Goal: Transaction & Acquisition: Purchase product/service

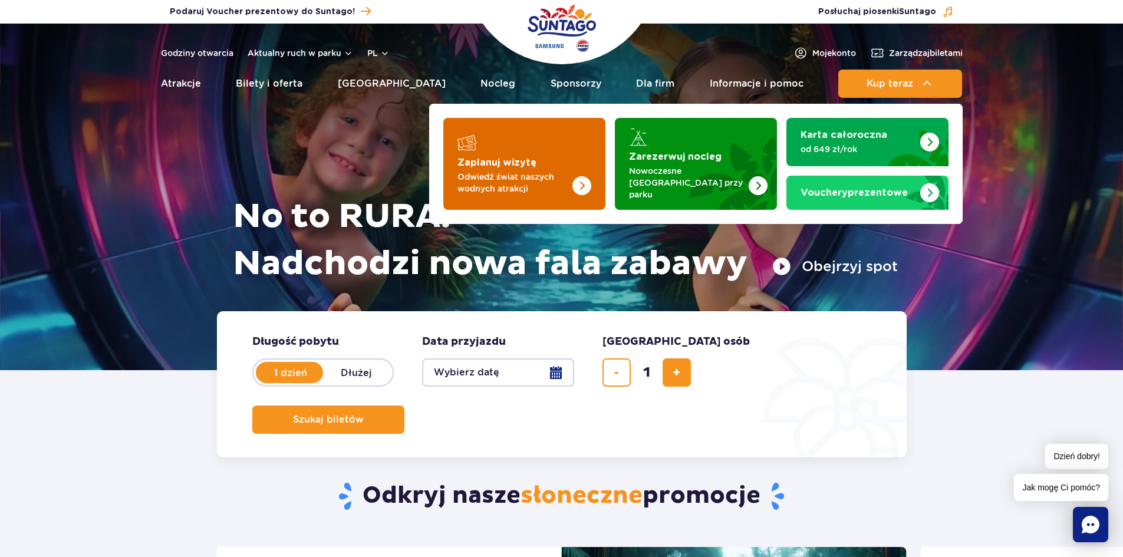
click at [551, 177] on p "Odwiedź świat naszych wodnych atrakcji" at bounding box center [515, 183] width 115 height 24
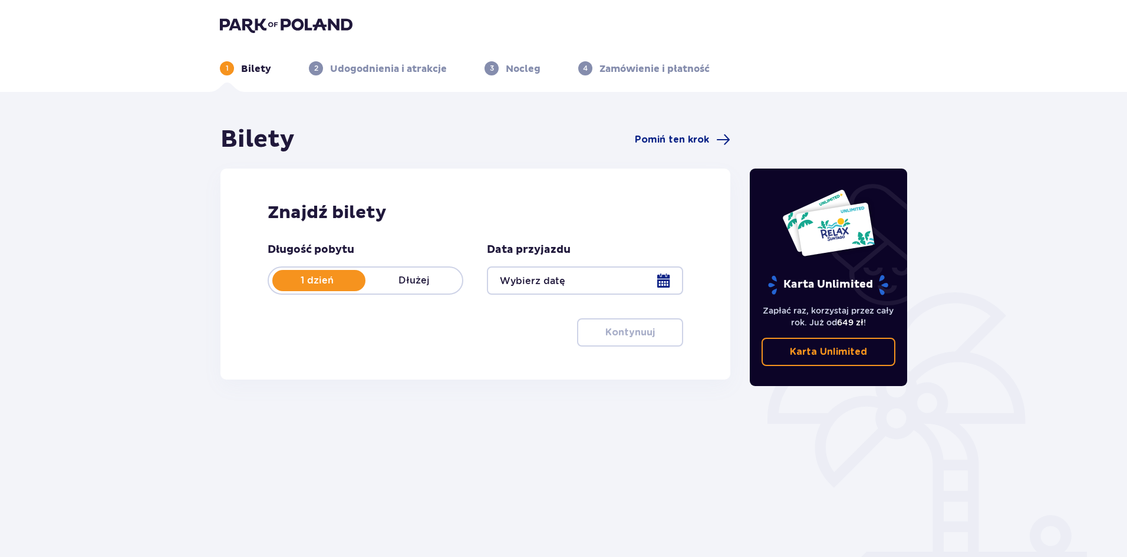
click at [548, 277] on div at bounding box center [585, 281] width 196 height 28
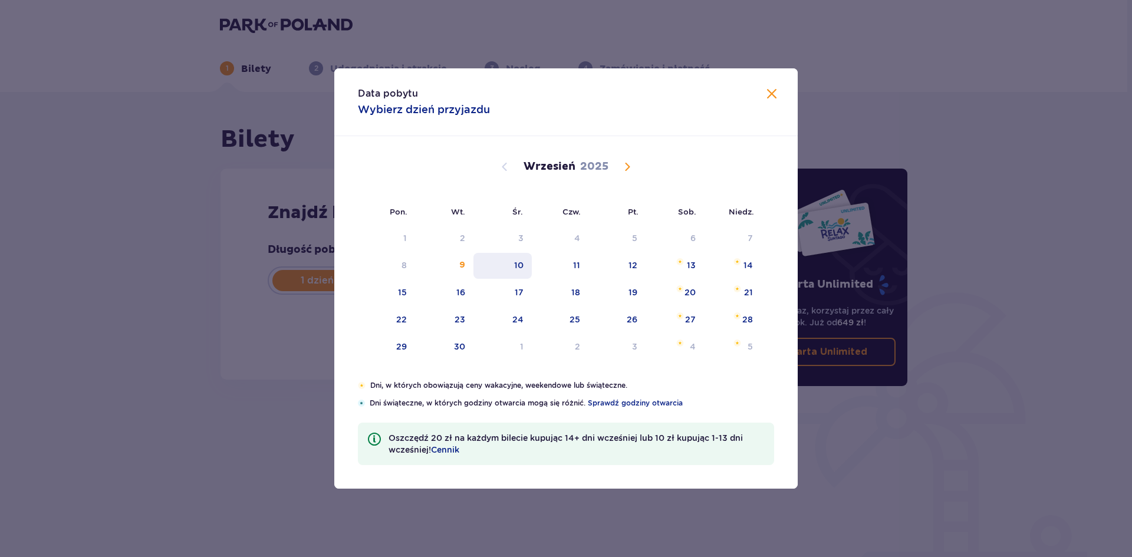
click at [518, 268] on div "10" at bounding box center [518, 265] width 9 height 12
type input "10.09.25"
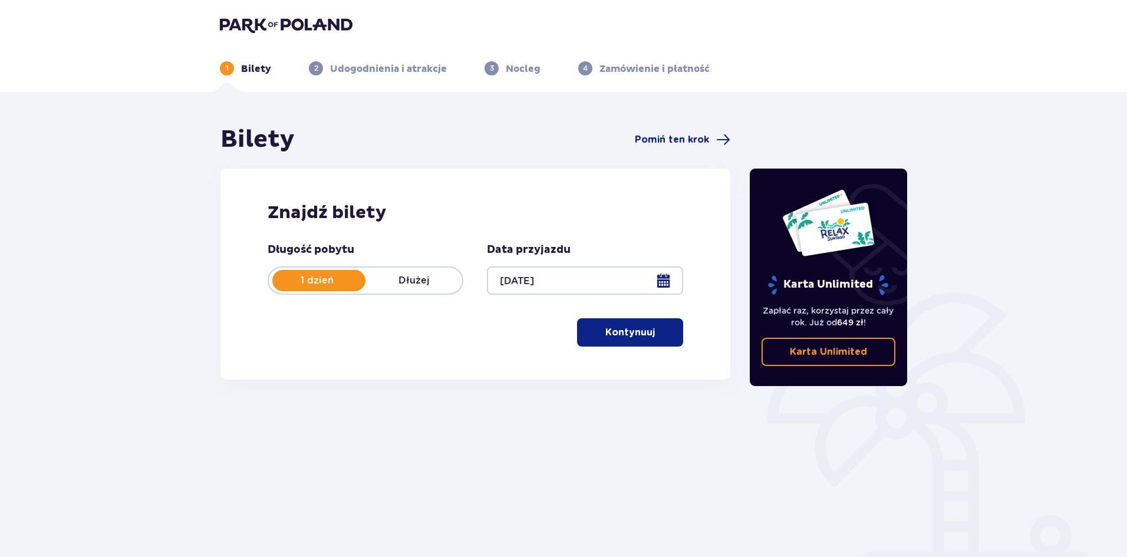
click at [606, 330] on p "Kontynuuj" at bounding box center [631, 332] width 50 height 13
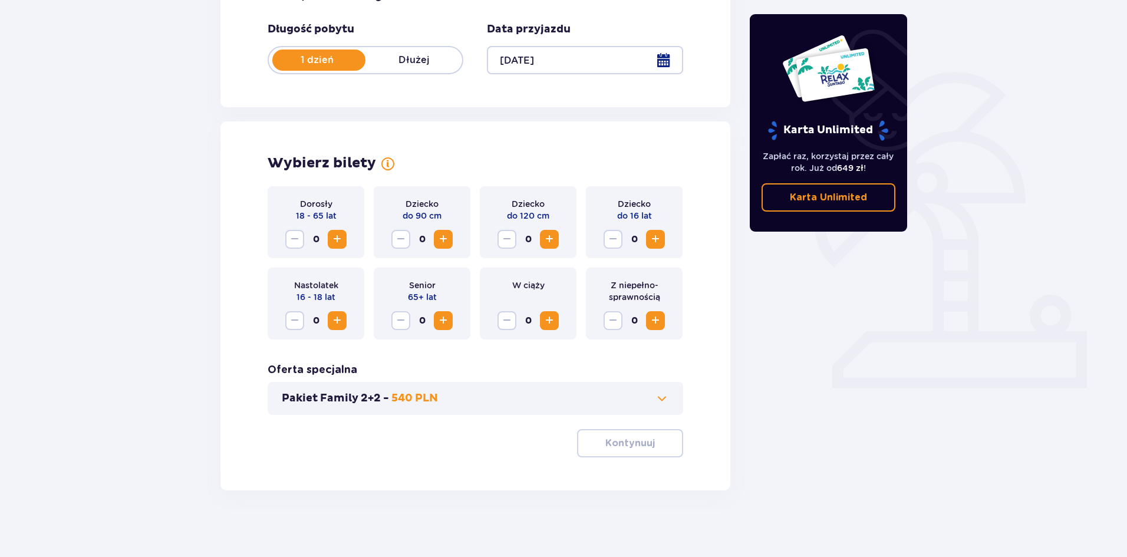
scroll to position [225, 0]
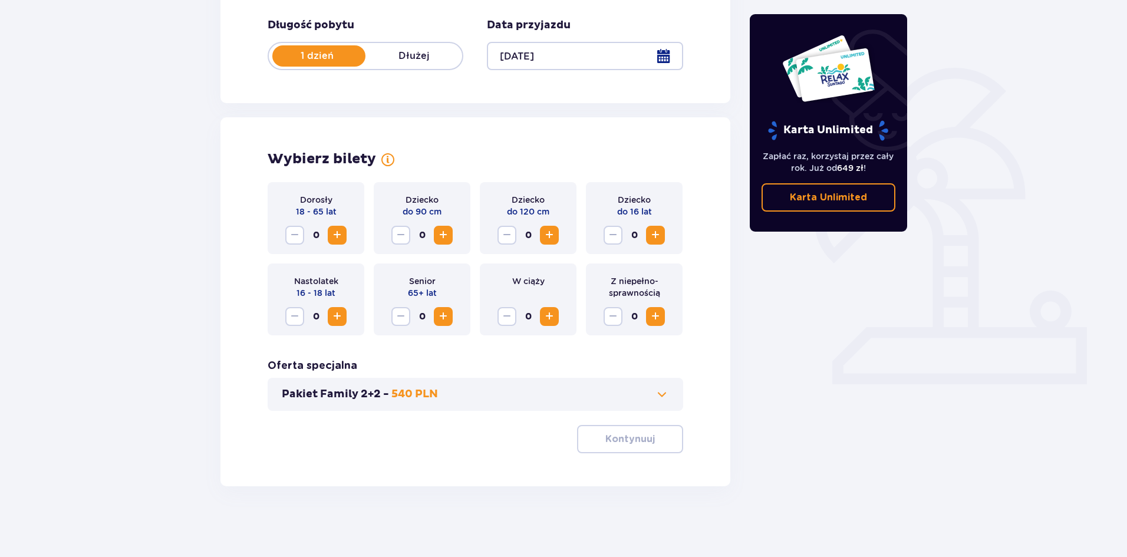
click at [340, 236] on span "Increase" at bounding box center [337, 235] width 14 height 14
click at [295, 233] on span "Decrease" at bounding box center [295, 235] width 14 height 14
click at [638, 440] on p "Kontynuuj" at bounding box center [631, 439] width 50 height 13
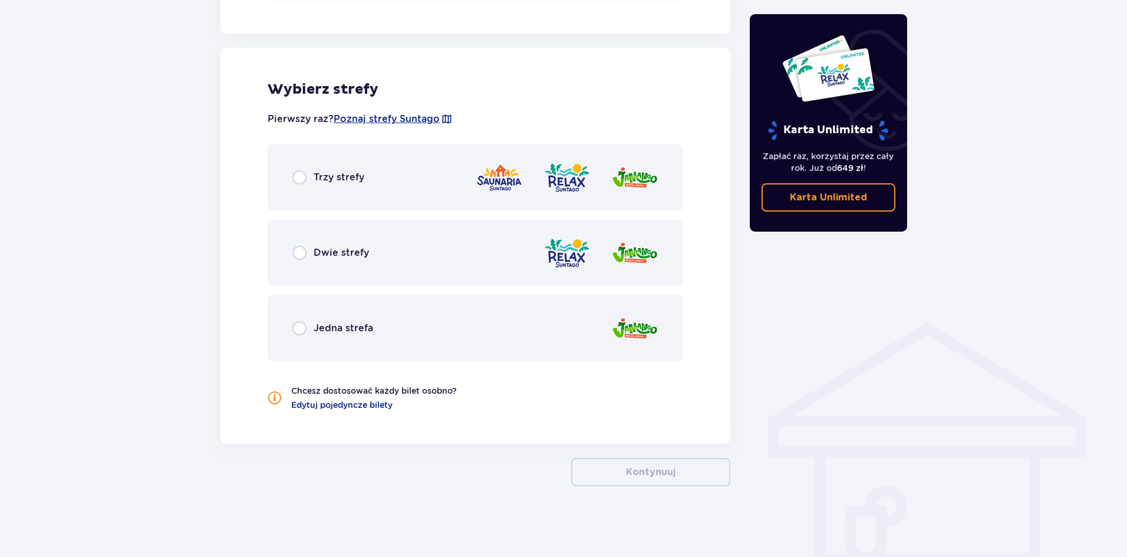
click at [323, 147] on div "Trzy strefy" at bounding box center [476, 177] width 416 height 66
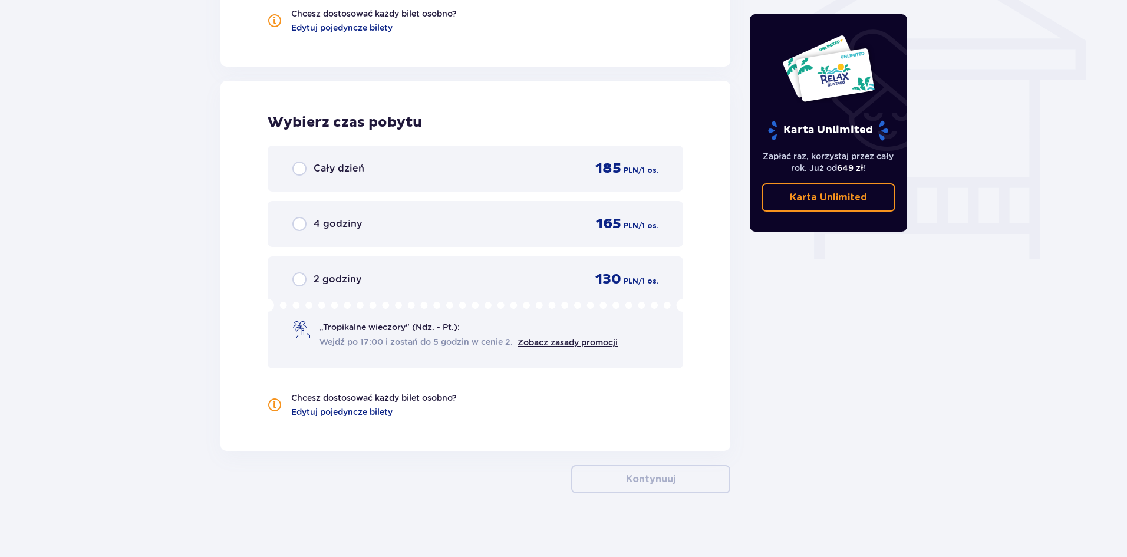
scroll to position [1020, 0]
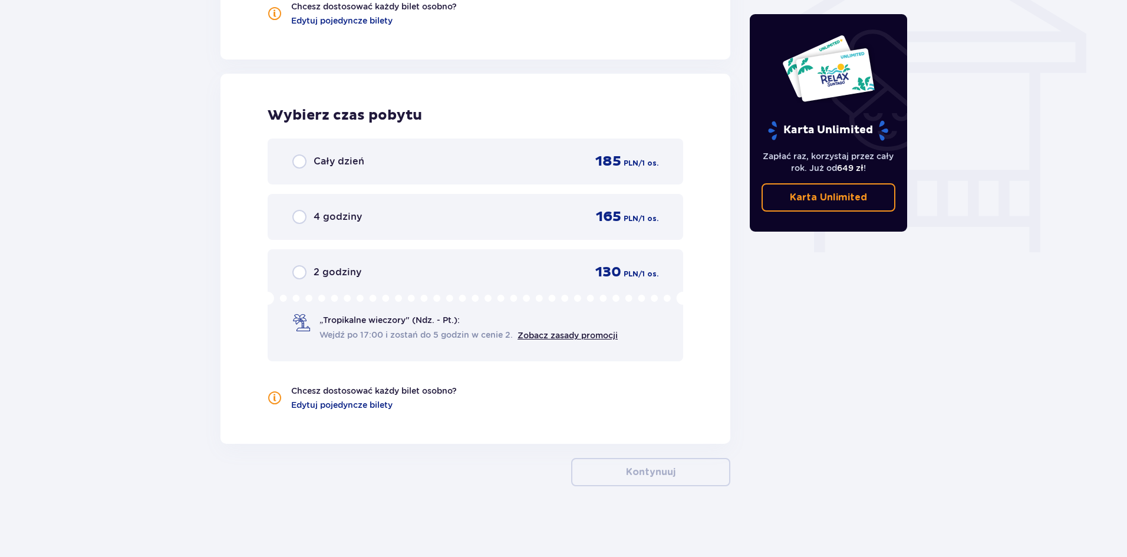
click at [332, 153] on div "Cały dzień 185 PLN / 1 os." at bounding box center [475, 162] width 366 height 18
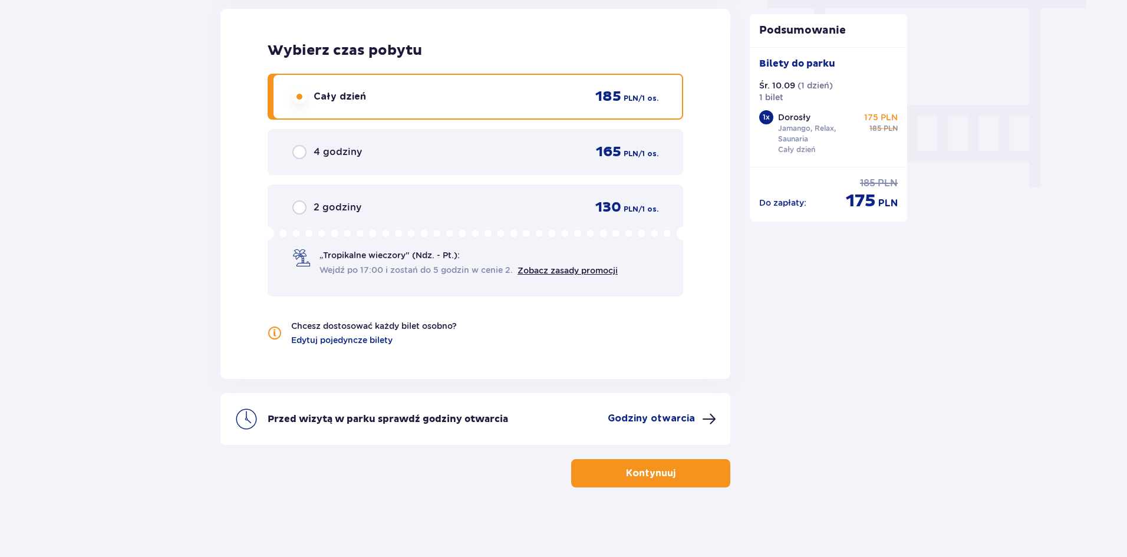
scroll to position [1086, 0]
click at [653, 466] on p "Kontynuuj" at bounding box center [651, 472] width 50 height 13
